Goal: Transaction & Acquisition: Purchase product/service

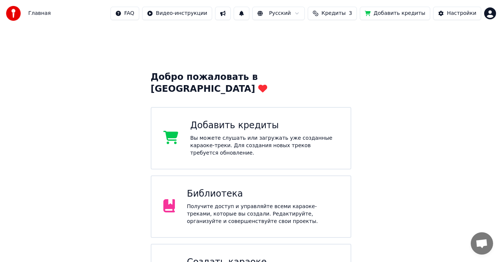
click at [253, 123] on div "Добавить кредиты Вы можете слушать или загружать уже созданные караоке-треки. Д…" at bounding box center [264, 138] width 148 height 37
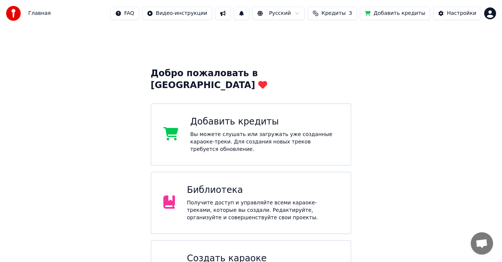
scroll to position [29, 0]
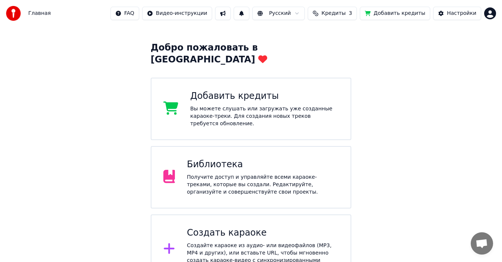
click at [249, 13] on button at bounding box center [242, 13] width 16 height 13
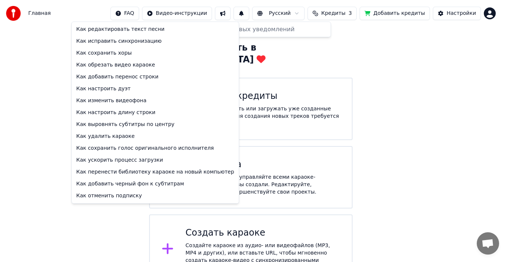
click at [144, 13] on html "Главная FAQ Видео-инструкции Русский Кредиты 3 Добавить кредиты Настройки Добро…" at bounding box center [254, 128] width 508 height 314
click at [442, 108] on html "Главная FAQ Видео-инструкции Русский Кредиты 3 Добавить кредиты Настройки Добро…" at bounding box center [254, 128] width 508 height 314
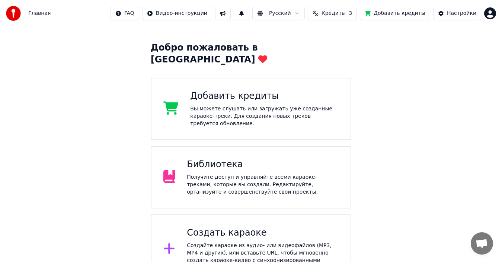
click at [238, 242] on div "Создайте караоке из аудио- или видеофайлов (MP3, MP4 и других), или вставьте UR…" at bounding box center [263, 257] width 152 height 30
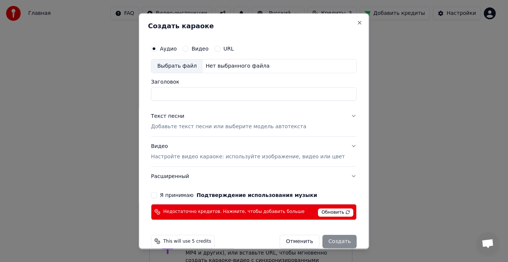
click at [326, 212] on span "Обновить" at bounding box center [335, 212] width 35 height 8
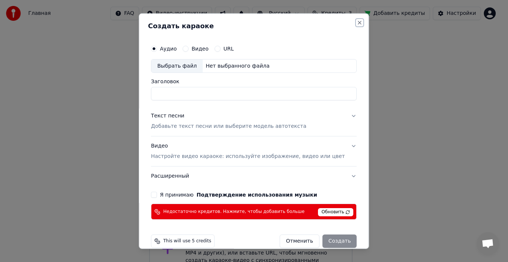
click at [357, 23] on button "Close" at bounding box center [360, 22] width 6 height 6
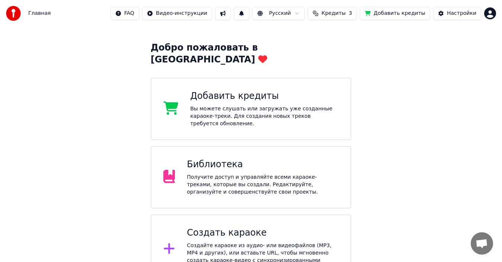
click at [253, 92] on div "Добавить кредиты" at bounding box center [264, 96] width 148 height 12
click at [288, 105] on div "Вы можете слушать или загружать уже созданные караоке-треки. Для создания новых…" at bounding box center [264, 116] width 148 height 22
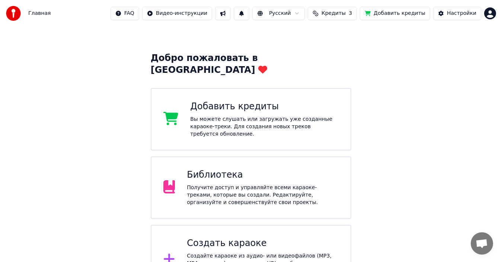
scroll to position [29, 0]
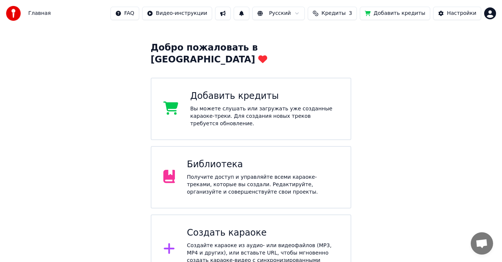
click at [214, 242] on div "Создайте караоке из аудио- или видеофайлов (MP3, MP4 и других), или вставьте UR…" at bounding box center [263, 257] width 152 height 30
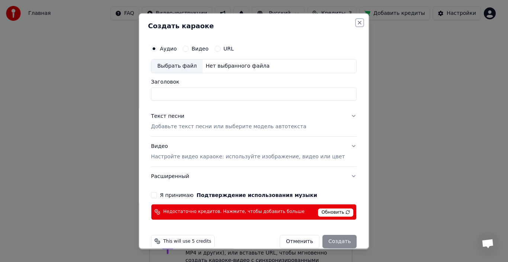
click at [357, 22] on button "Close" at bounding box center [360, 22] width 6 height 6
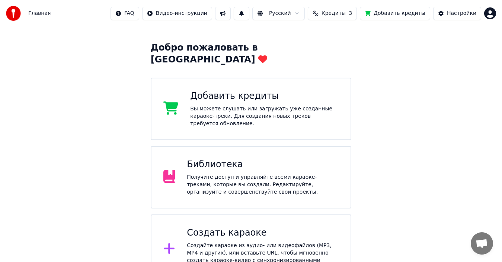
click at [334, 12] on span "Кредиты" at bounding box center [333, 13] width 24 height 7
click at [424, 98] on div "Добро пожаловать в Youka Добавить кредиты Вы можете слушать или загружать уже с…" at bounding box center [251, 140] width 502 height 287
click at [340, 13] on span "Кредиты" at bounding box center [333, 13] width 24 height 7
click at [344, 70] on button "Обновить" at bounding box center [342, 68] width 45 height 13
click at [336, 14] on span "Кредиты" at bounding box center [333, 13] width 24 height 7
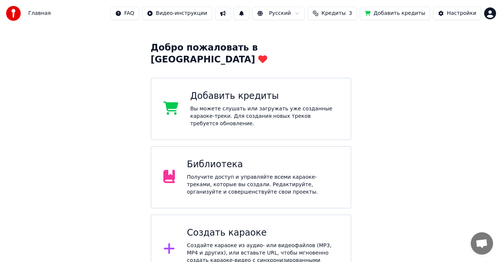
click at [336, 14] on span "Кредиты" at bounding box center [333, 13] width 24 height 7
click at [253, 105] on div "Вы можете слушать или загружать уже созданные караоке-треки. Для создания новых…" at bounding box center [264, 116] width 148 height 22
click at [245, 105] on div "Вы можете слушать или загружать уже созданные караоке-треки. Для создания новых…" at bounding box center [264, 116] width 148 height 22
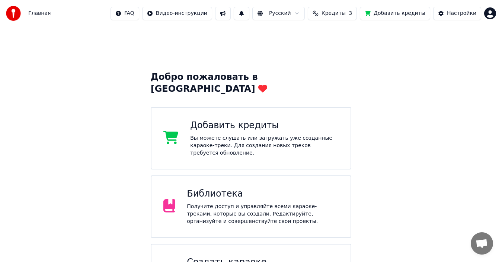
click at [251, 135] on div "Вы можете слушать или загружать уже созданные караоке-треки. Для создания новых…" at bounding box center [264, 146] width 148 height 22
click at [246, 124] on div "Добавить кредиты Вы можете слушать или загружать уже созданные караоке-треки. Д…" at bounding box center [264, 138] width 148 height 37
click at [239, 120] on div "Добавить кредиты" at bounding box center [264, 126] width 148 height 12
click at [247, 120] on div "Добавить кредиты" at bounding box center [264, 126] width 148 height 12
